Goal: Check status

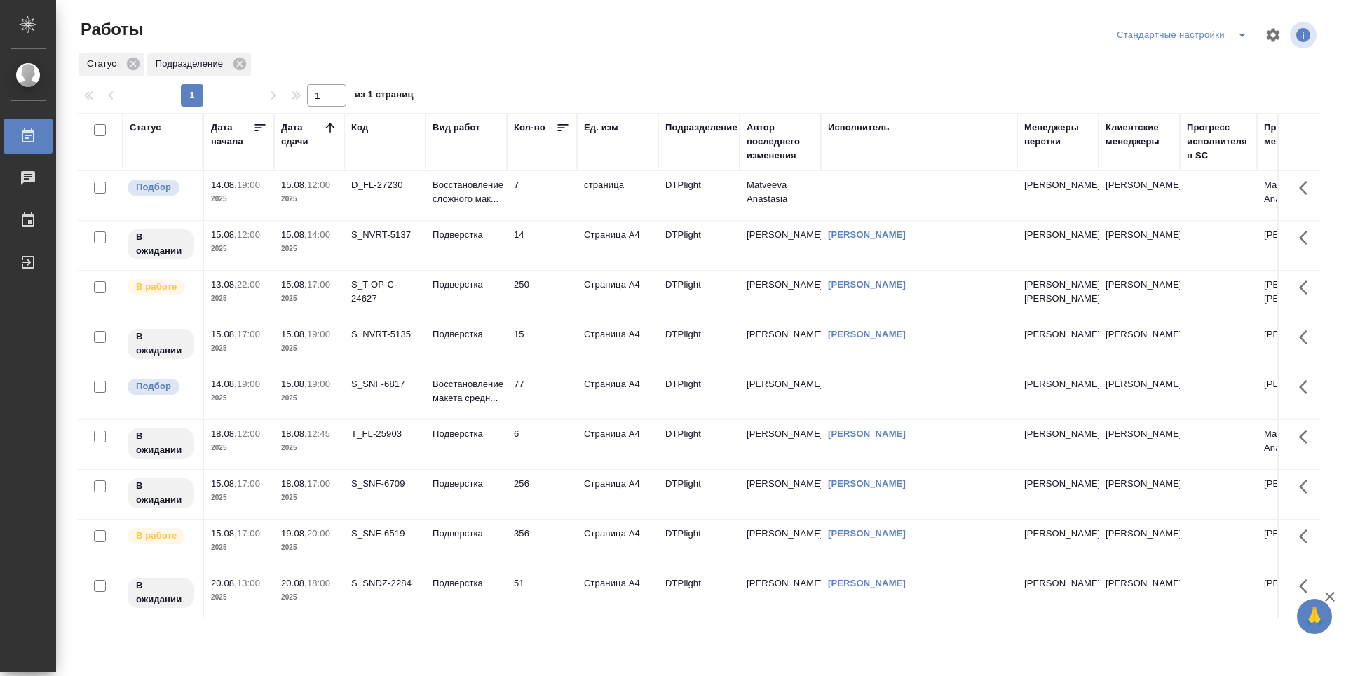
click at [538, 220] on td "250" at bounding box center [542, 195] width 70 height 49
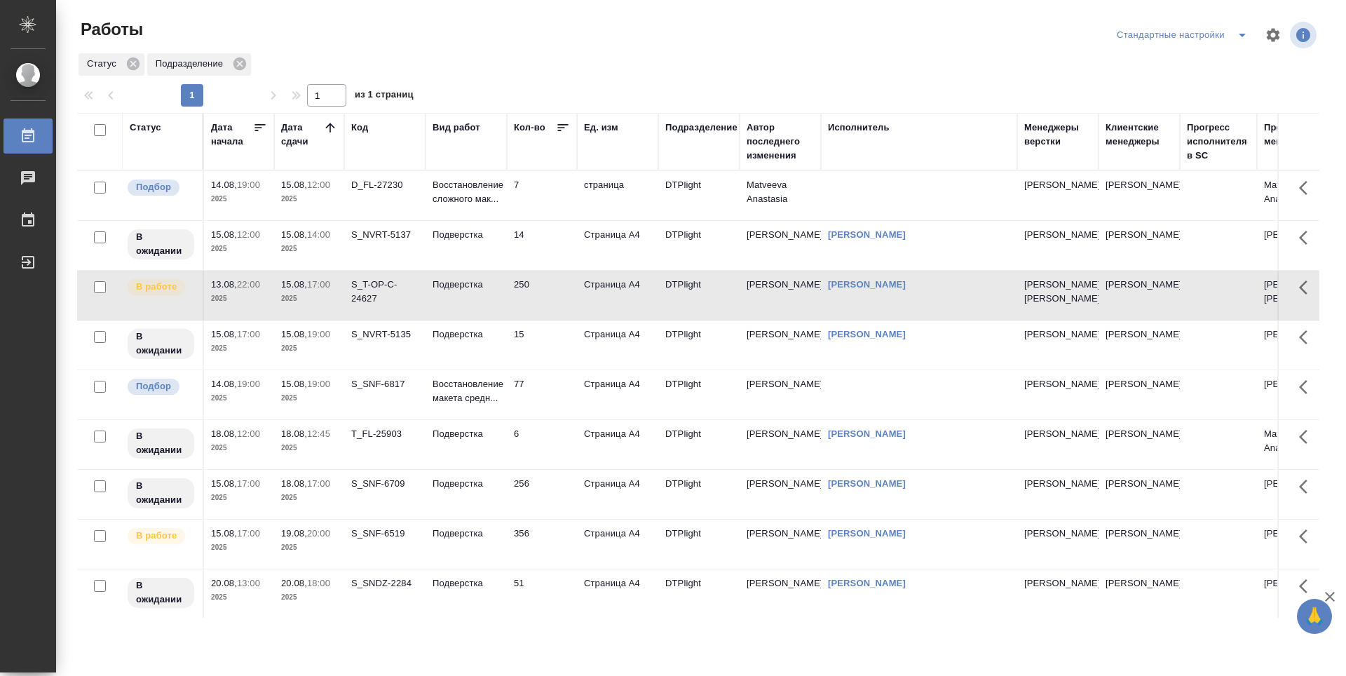
click at [538, 220] on td "250" at bounding box center [542, 195] width 70 height 49
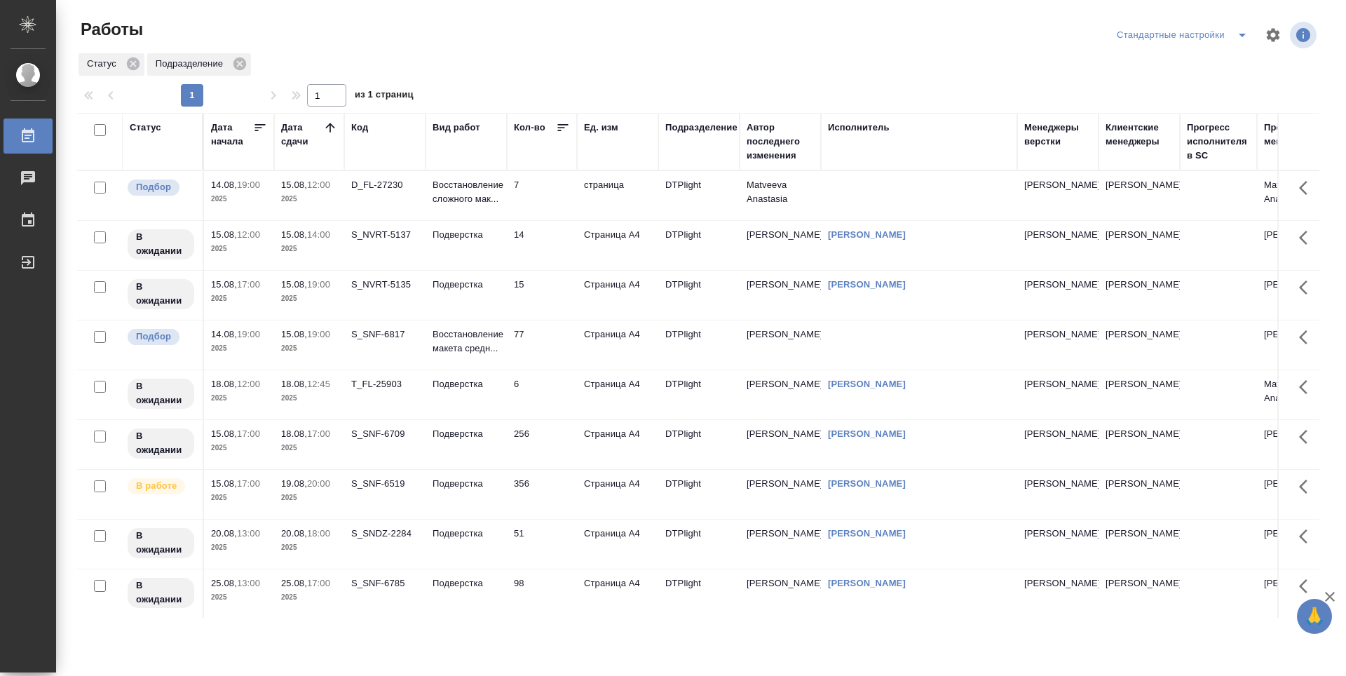
click at [540, 220] on td "14" at bounding box center [542, 195] width 70 height 49
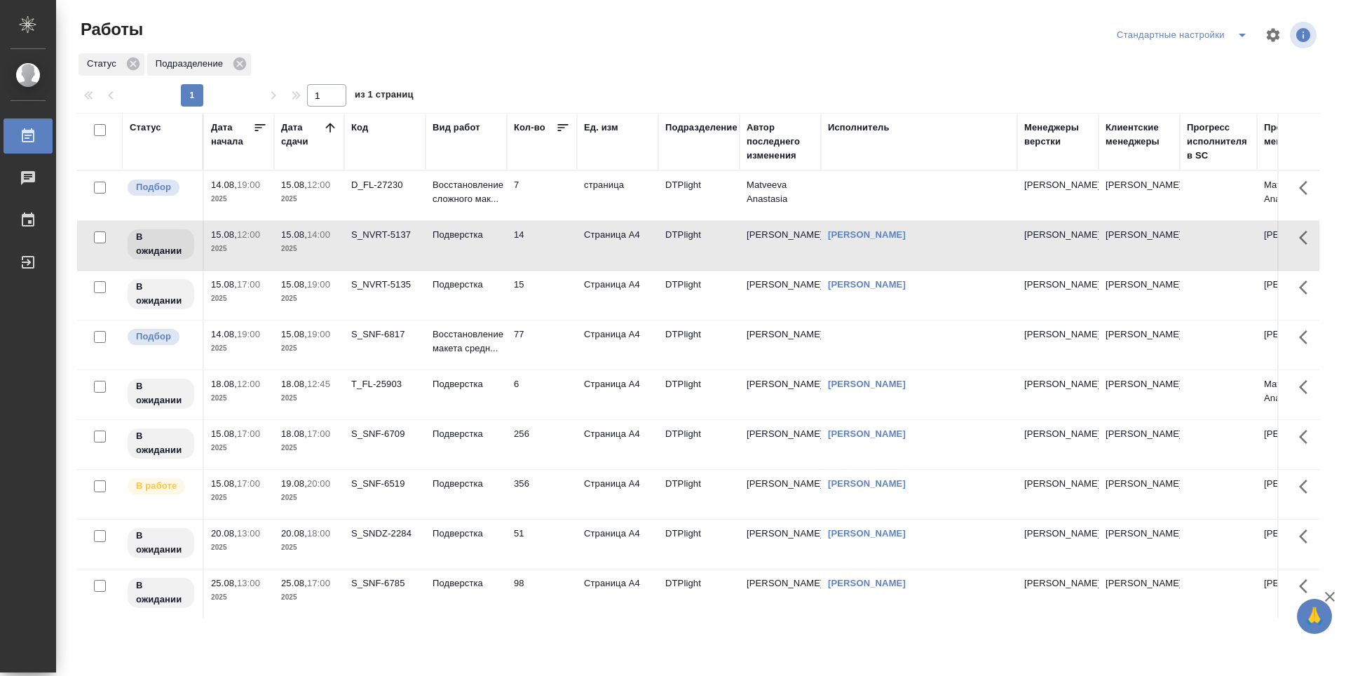
click at [538, 220] on td "15" at bounding box center [542, 195] width 70 height 49
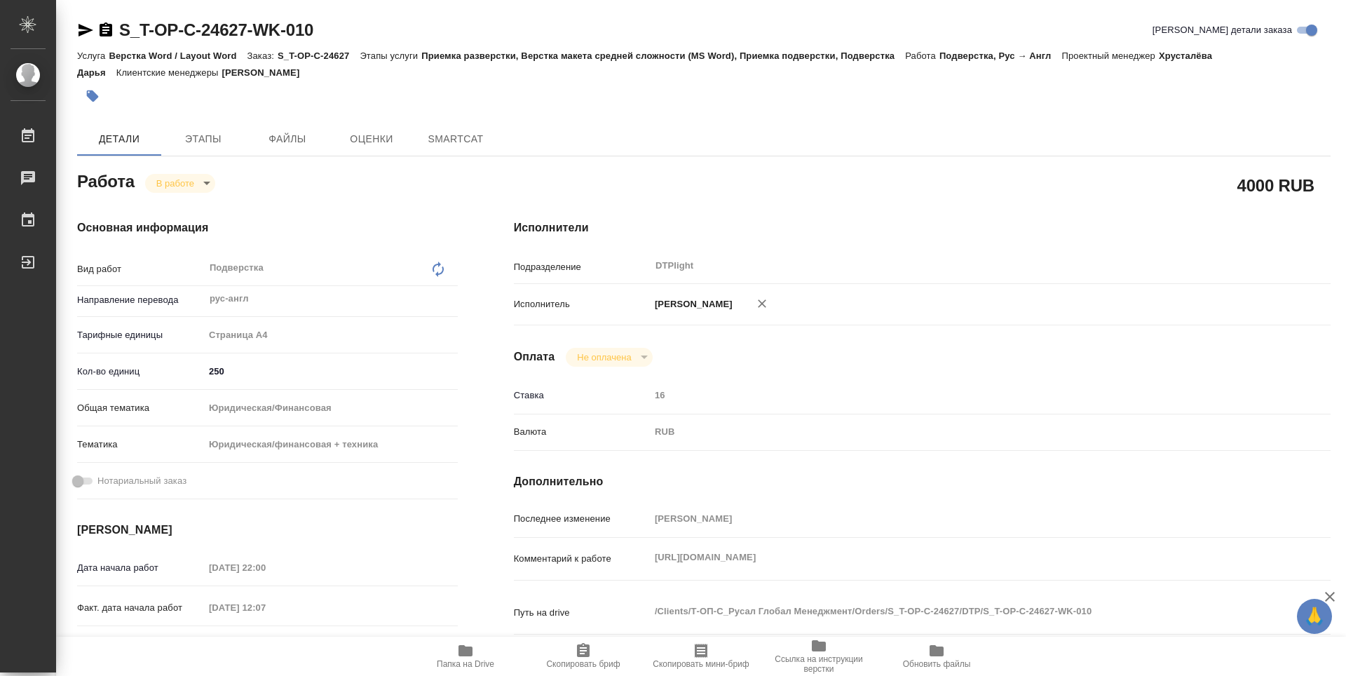
type textarea "x"
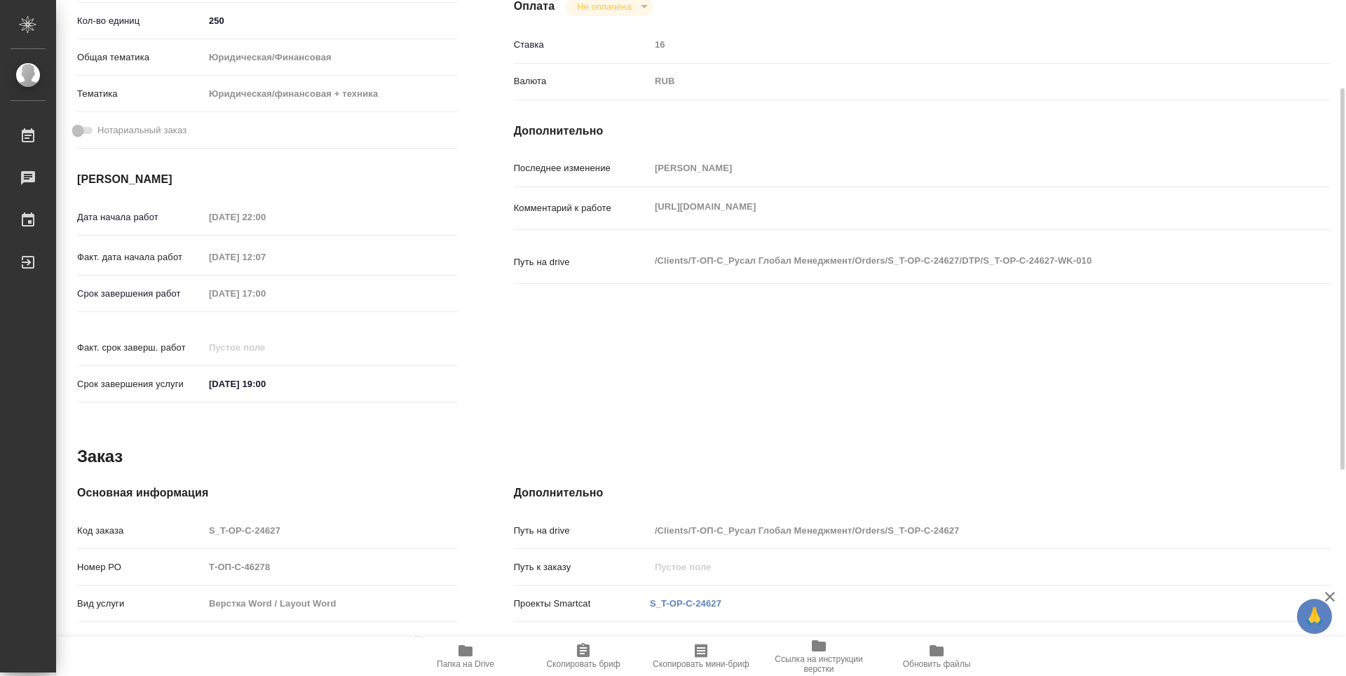
type textarea "x"
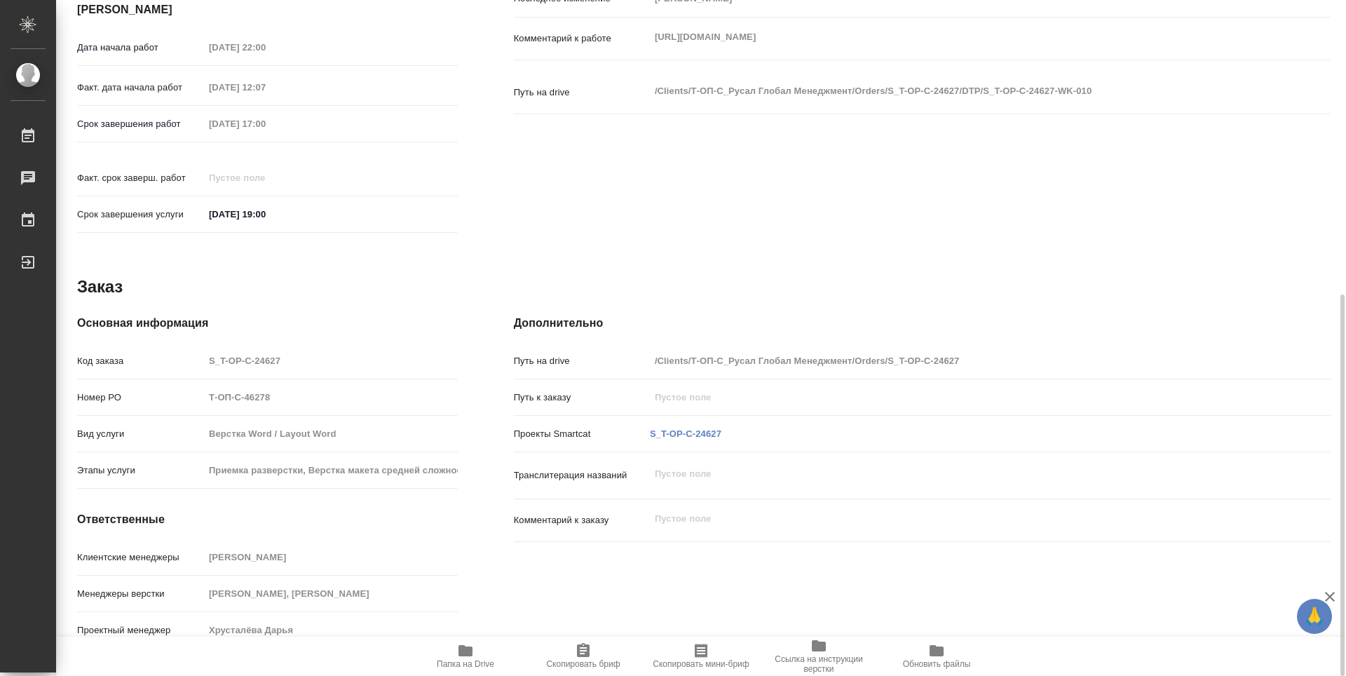
type textarea "x"
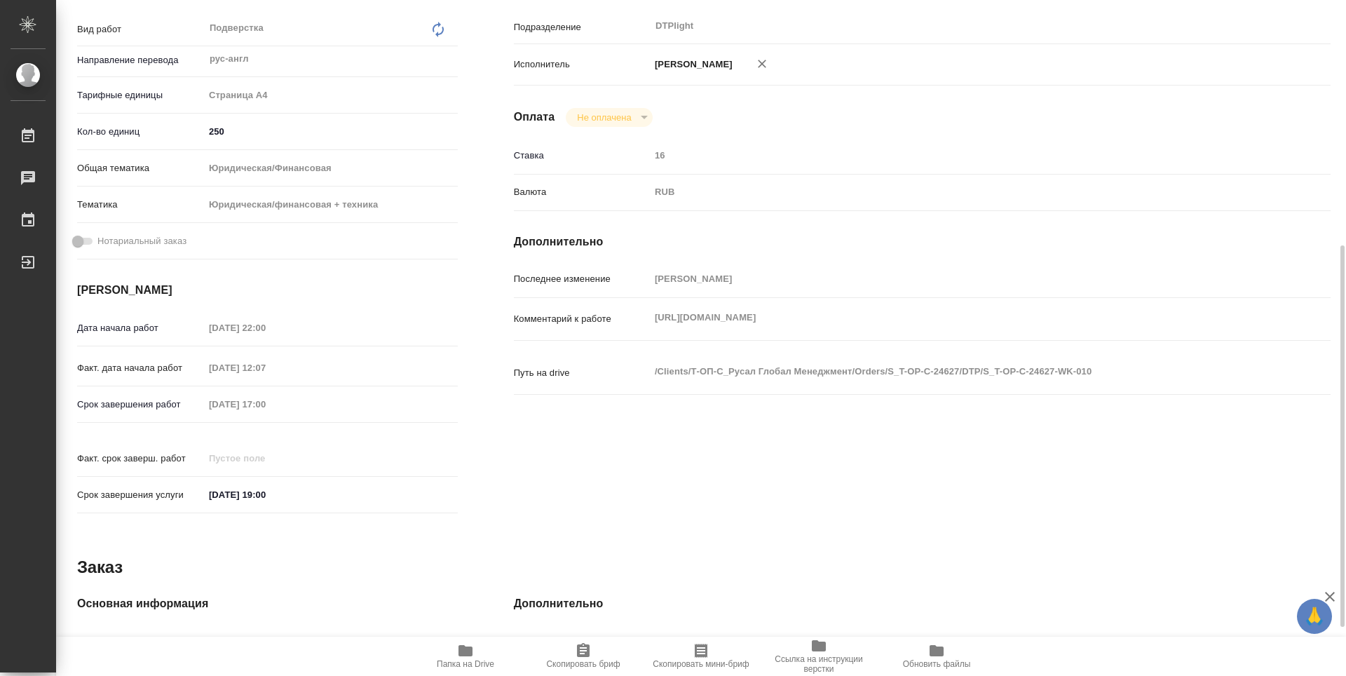
type textarea "x"
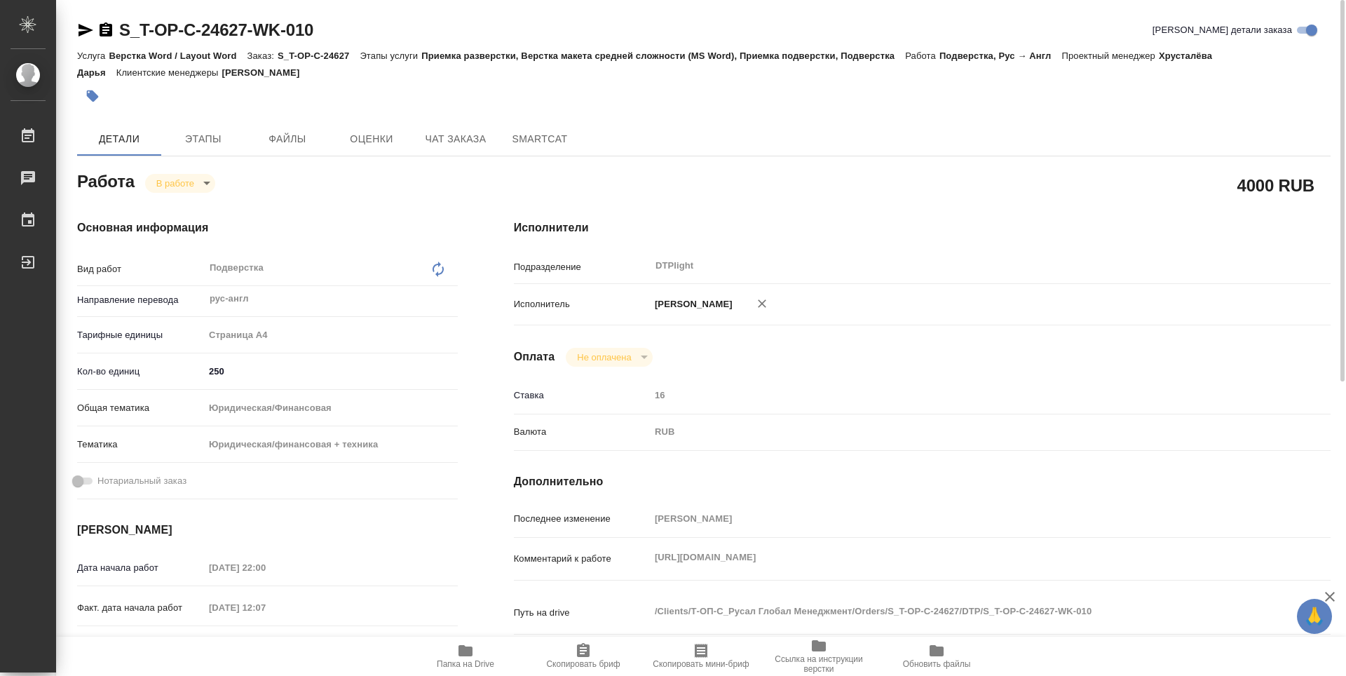
click at [463, 657] on icon "button" at bounding box center [465, 650] width 17 height 17
click at [201, 179] on body "🙏 .cls-1 fill:#fff; AWATERA Guselnikov Roman Работы 0 Чаты График Выйти S_T-OP-…" at bounding box center [673, 338] width 1346 height 676
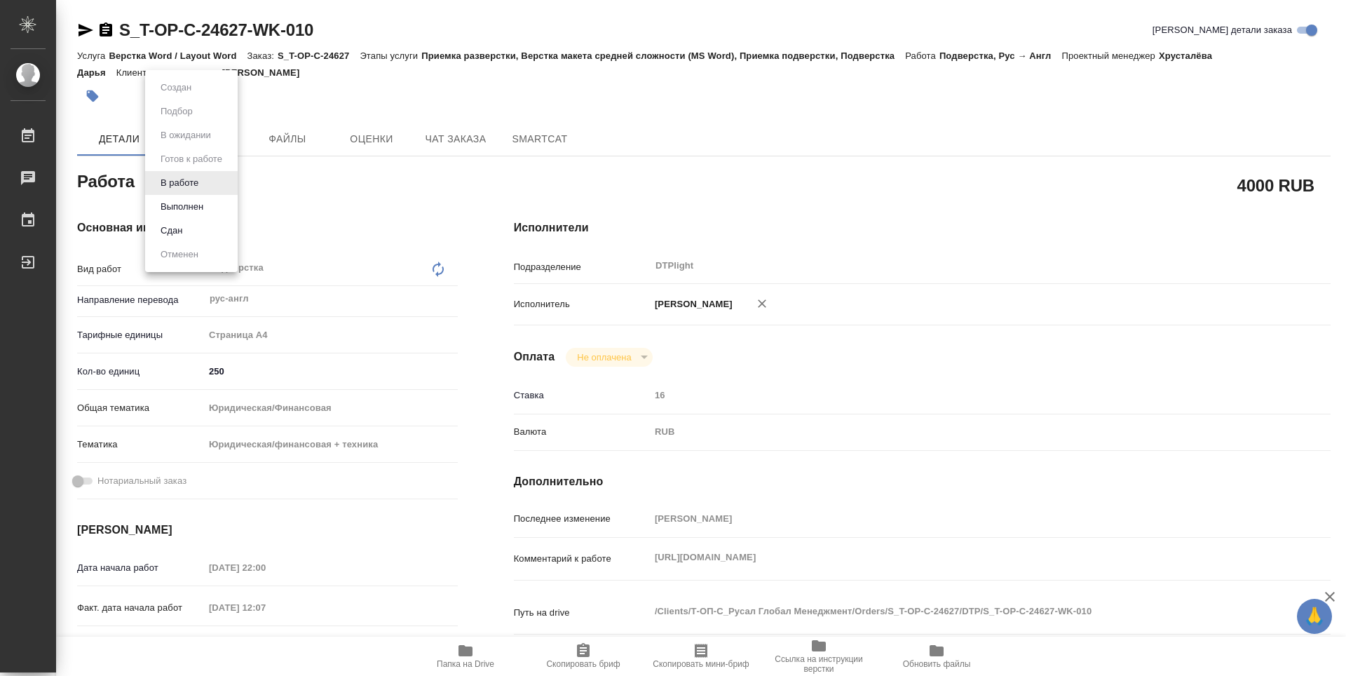
click at [189, 95] on button "Выполнен" at bounding box center [175, 87] width 39 height 15
type textarea "x"
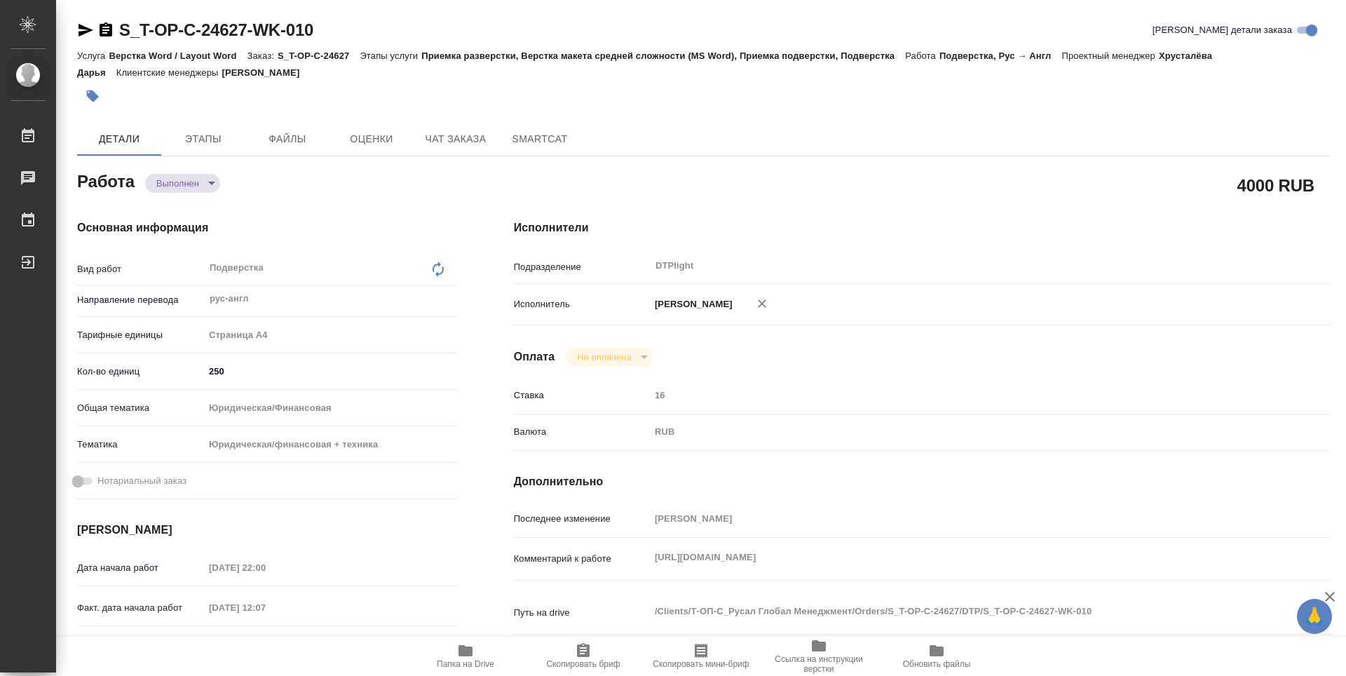
type textarea "x"
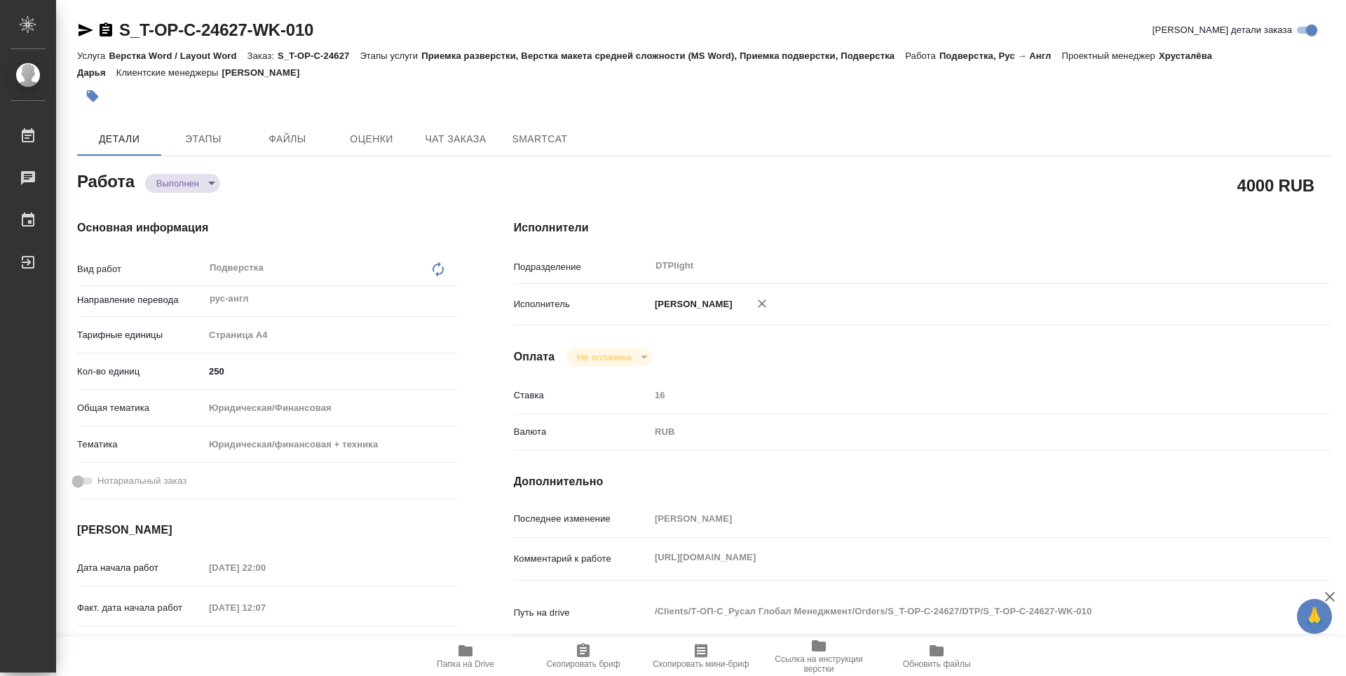
type textarea "x"
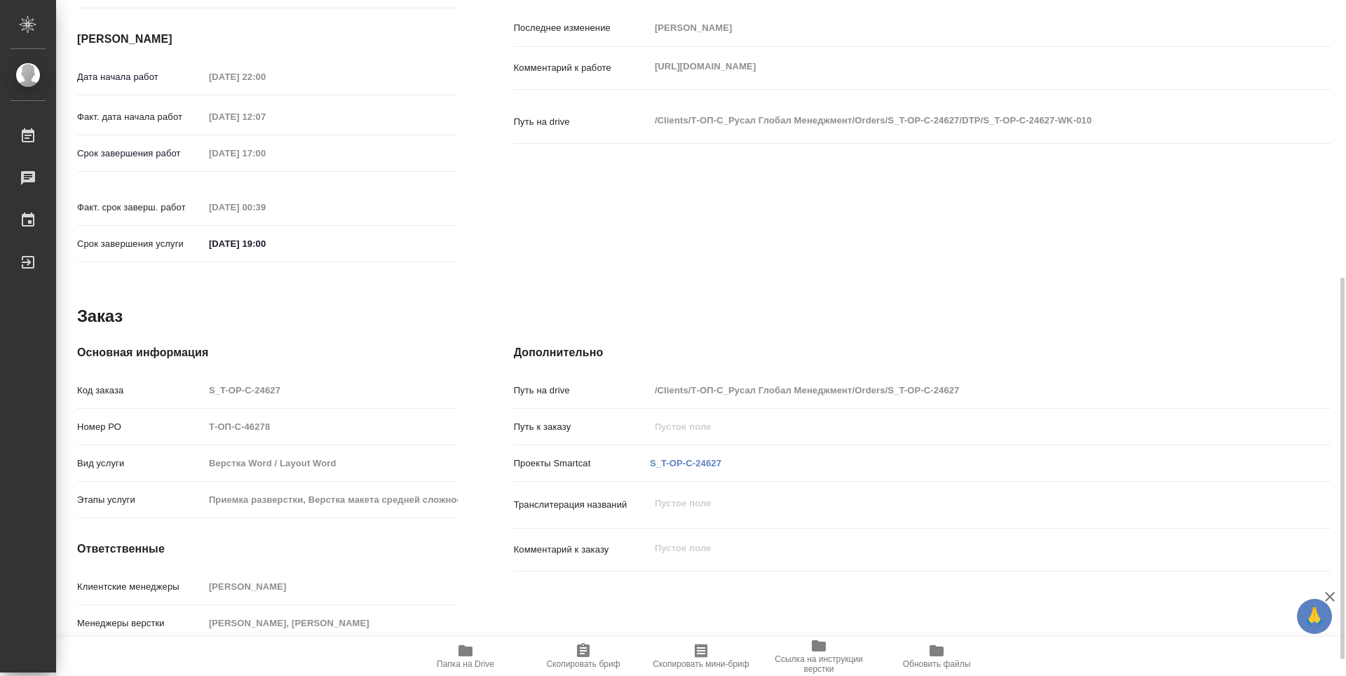
type textarea "x"
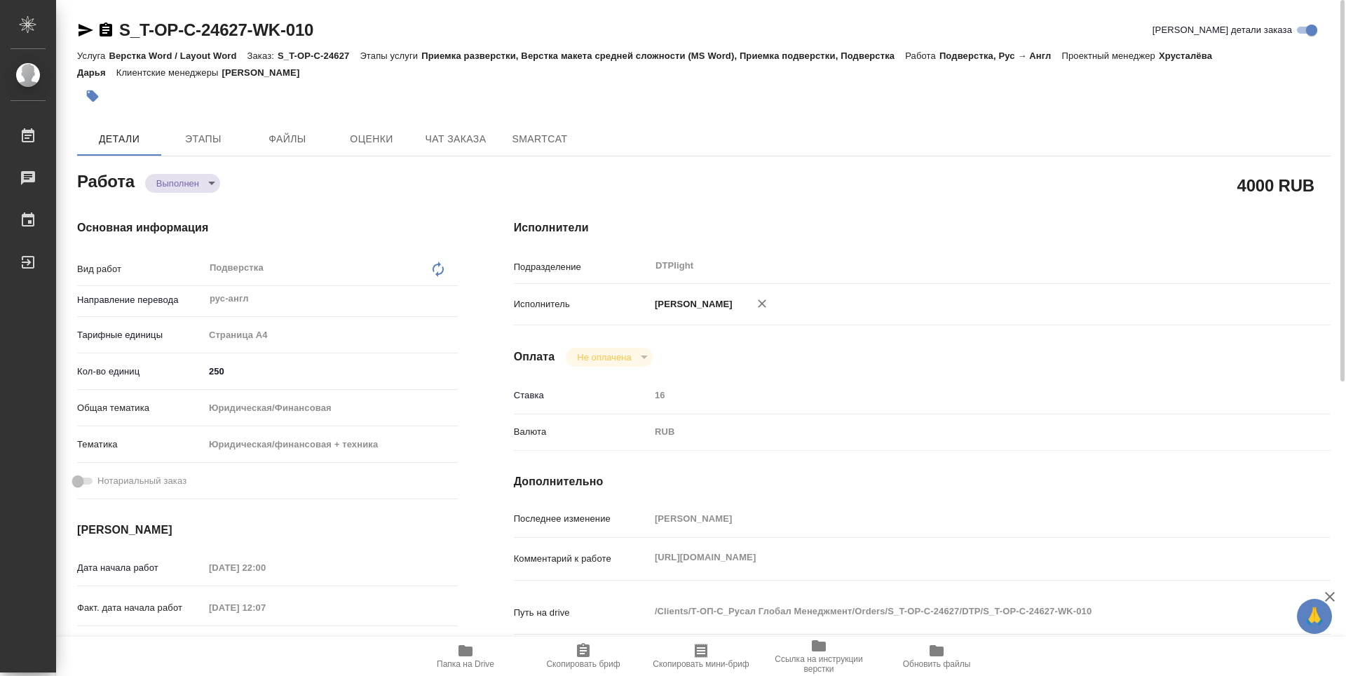
click at [101, 32] on icon "button" at bounding box center [106, 29] width 13 height 14
